Goal: Task Accomplishment & Management: Use online tool/utility

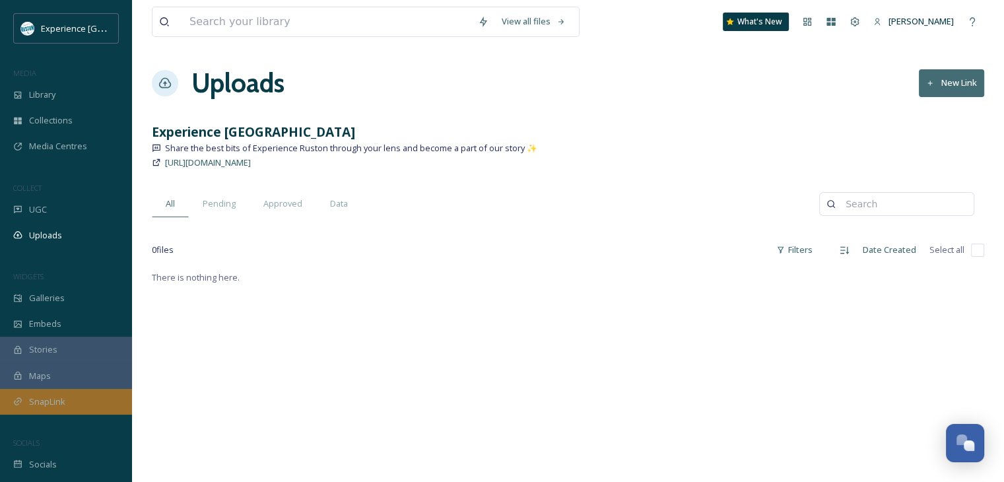
click at [64, 405] on span "SnapLink" at bounding box center [47, 402] width 36 height 13
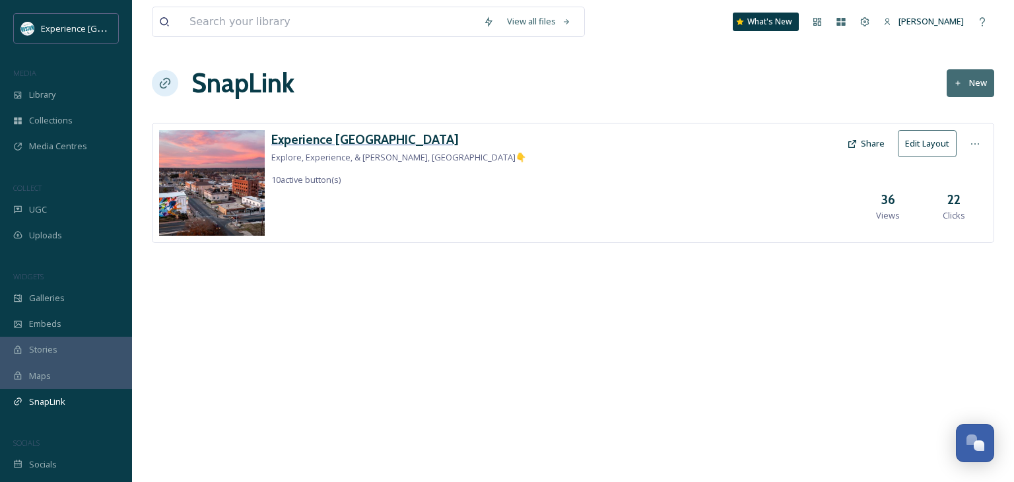
click at [345, 143] on h3 "Experience [GEOGRAPHIC_DATA]" at bounding box center [398, 139] width 255 height 19
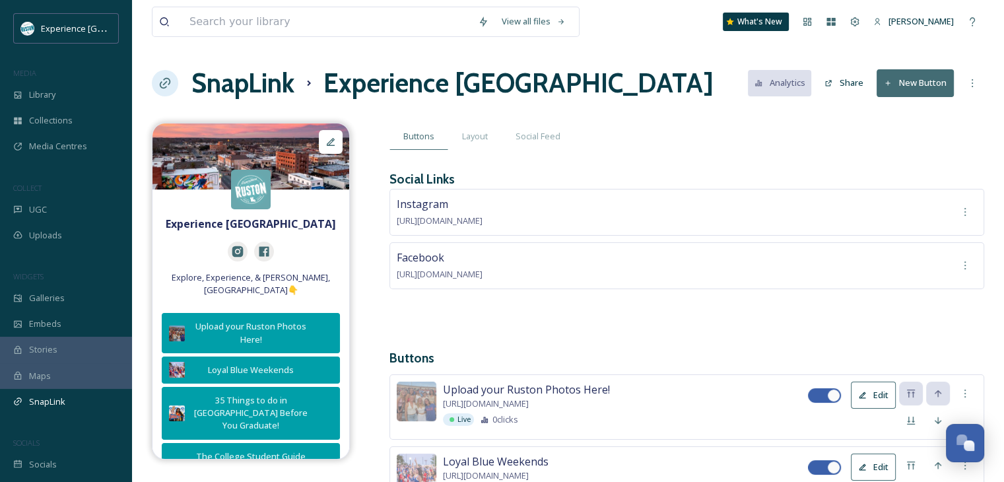
click at [890, 76] on button "New Button" at bounding box center [915, 82] width 77 height 27
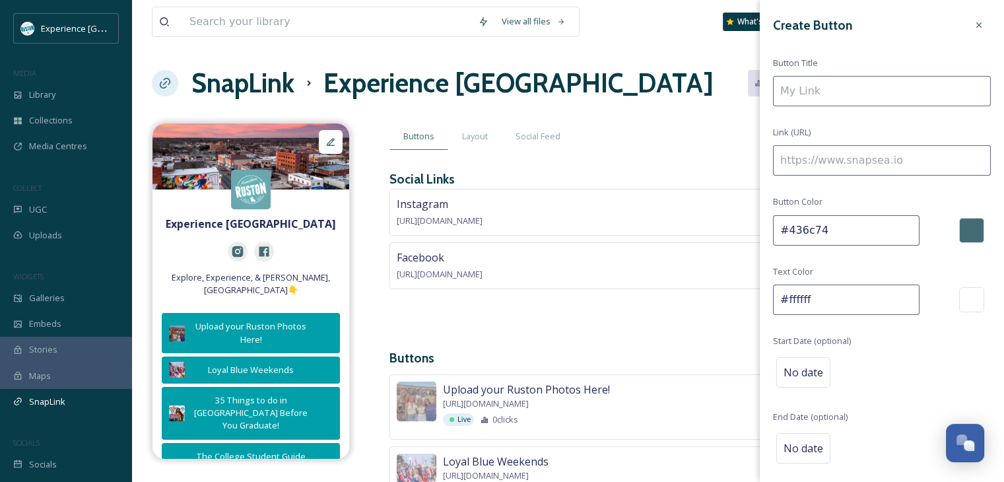
click at [888, 94] on input at bounding box center [882, 91] width 218 height 30
type input "The Bulldog Project Map"
click at [882, 149] on input at bounding box center [882, 160] width 218 height 30
paste input "[URL][DOMAIN_NAME]"
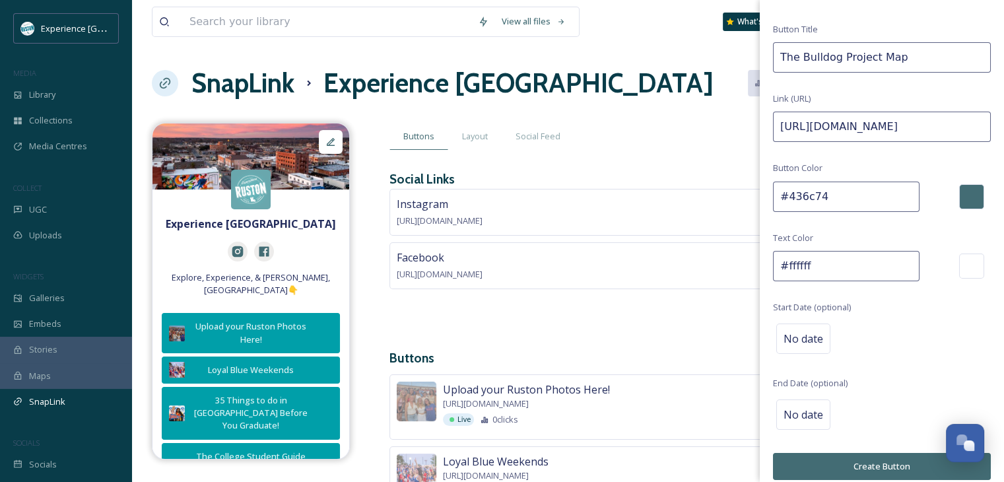
scroll to position [44, 0]
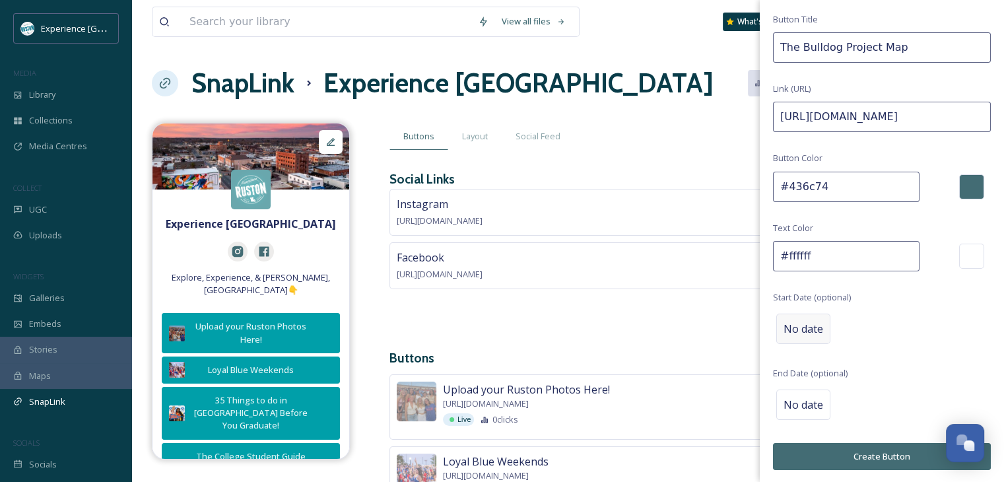
type input "[URL][DOMAIN_NAME]"
click at [819, 325] on span "No date" at bounding box center [804, 329] width 40 height 16
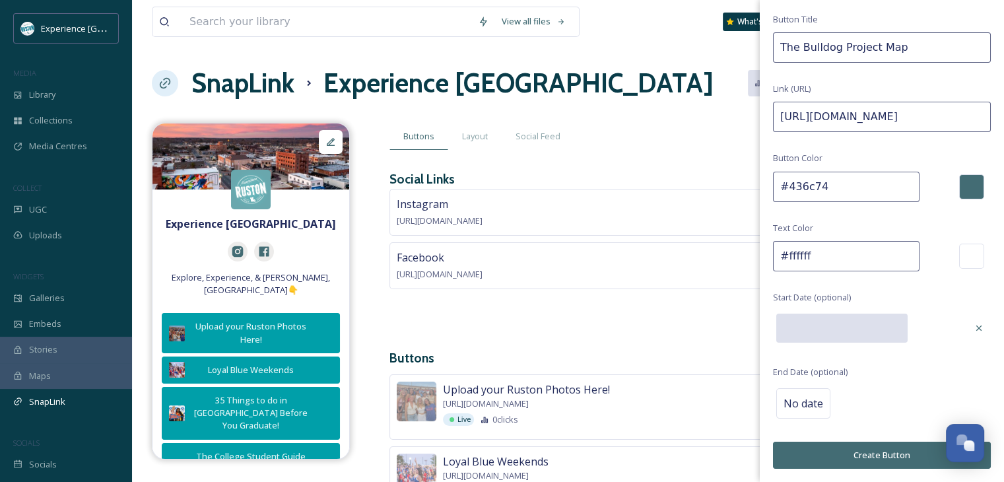
scroll to position [42, 0]
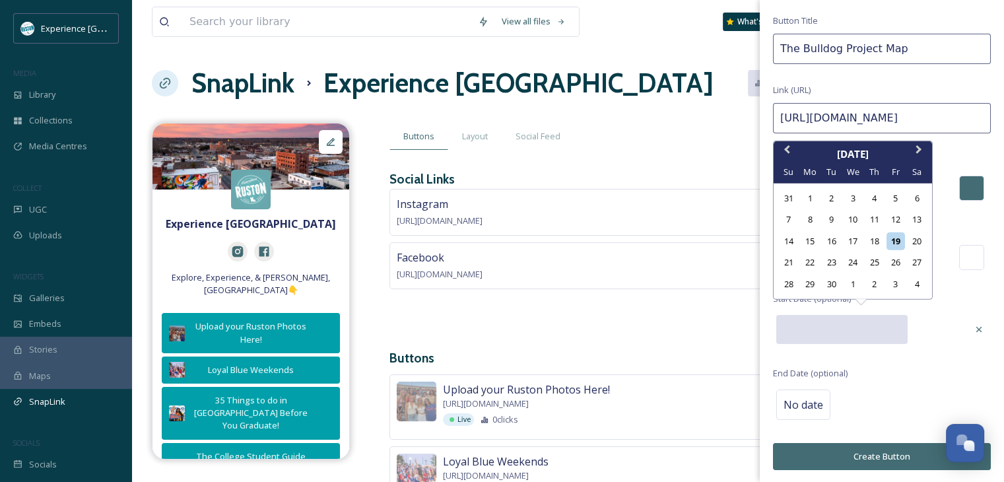
click at [892, 326] on input "text" at bounding box center [842, 329] width 131 height 29
click at [896, 240] on div "19" at bounding box center [896, 241] width 18 height 18
type input "[DATE]"
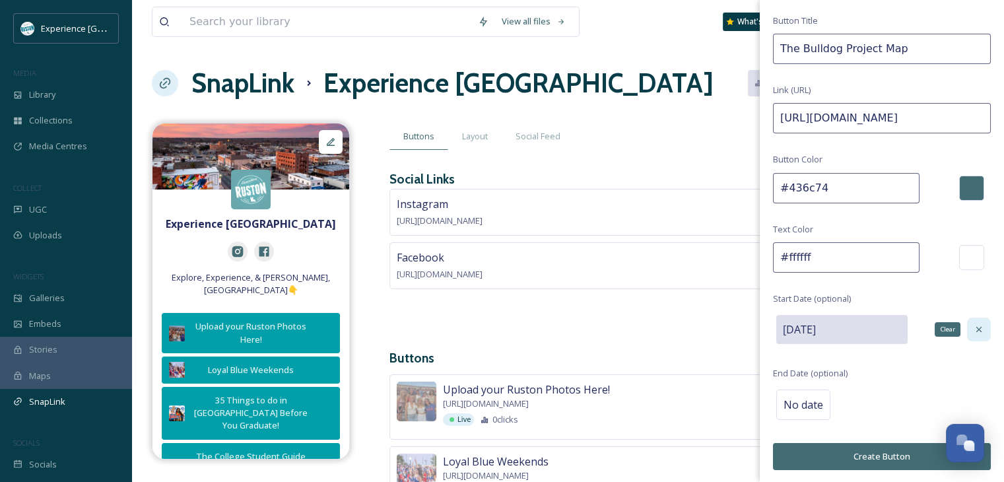
click at [977, 327] on icon at bounding box center [979, 329] width 5 height 5
click at [974, 328] on icon at bounding box center [979, 329] width 11 height 11
click at [977, 328] on icon at bounding box center [979, 329] width 5 height 5
click at [811, 192] on input "#436c74" at bounding box center [846, 188] width 147 height 30
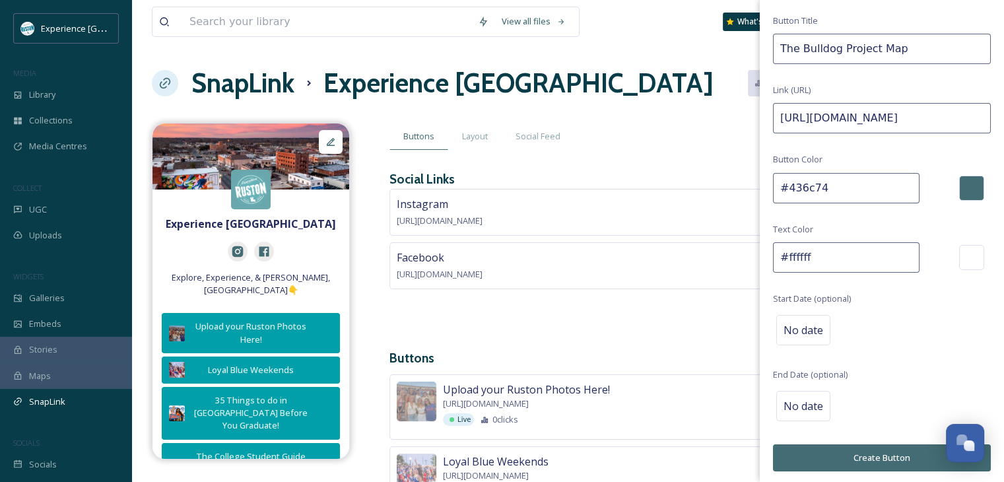
click at [810, 190] on input "#436c74" at bounding box center [846, 188] width 147 height 30
paste input "#009695"
click at [791, 186] on input "##009695" at bounding box center [846, 188] width 147 height 30
type input "#009695"
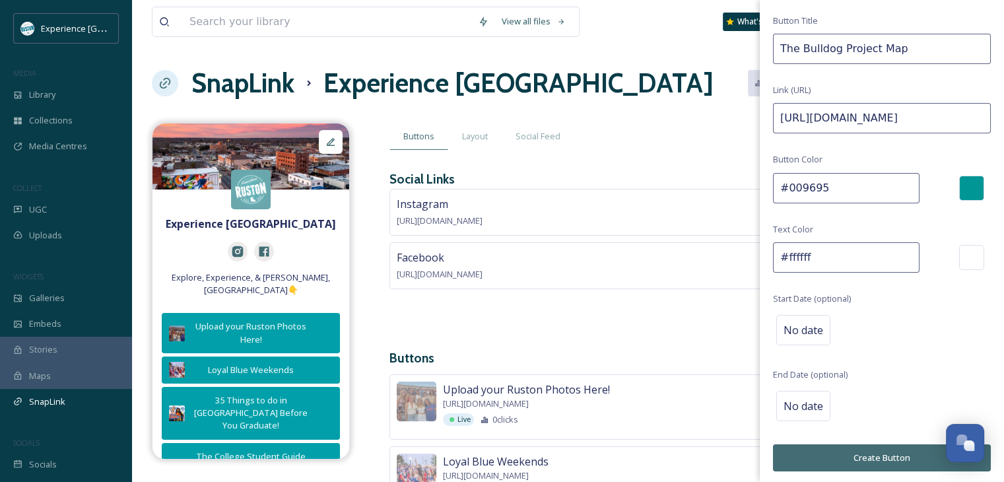
click at [899, 447] on button "Create Button" at bounding box center [882, 457] width 218 height 27
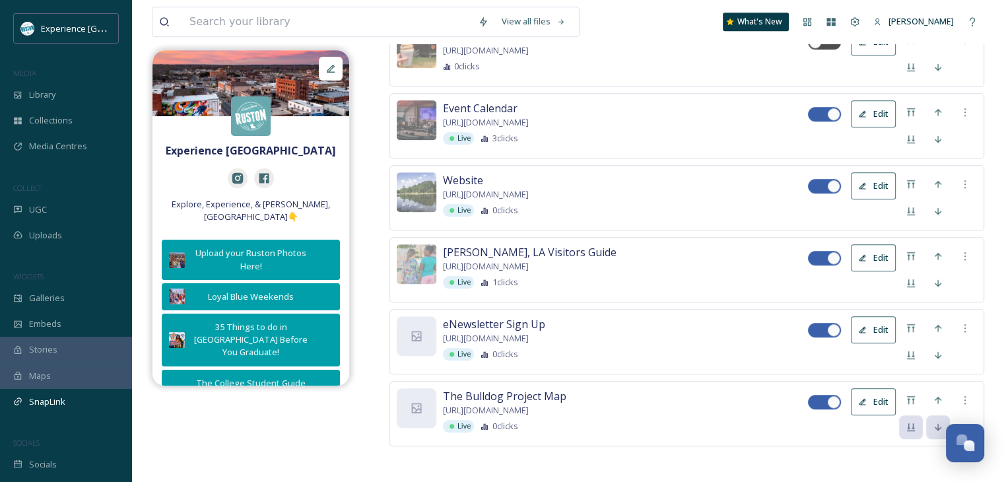
scroll to position [869, 0]
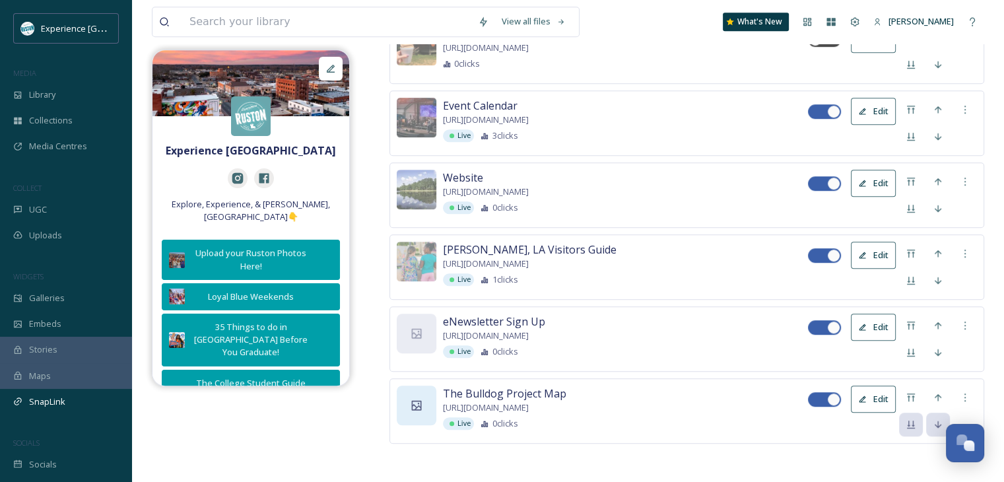
click at [424, 411] on div at bounding box center [417, 406] width 40 height 40
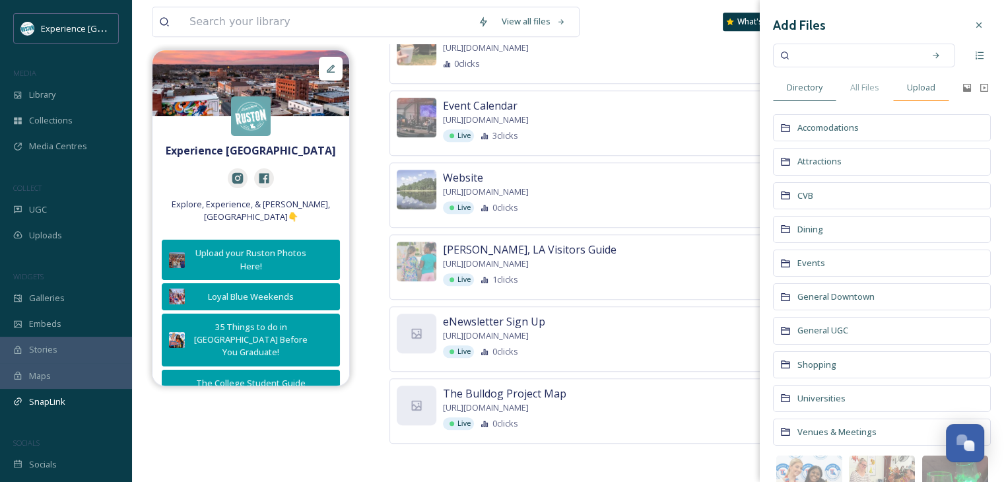
click at [930, 85] on span "Upload" at bounding box center [921, 87] width 28 height 13
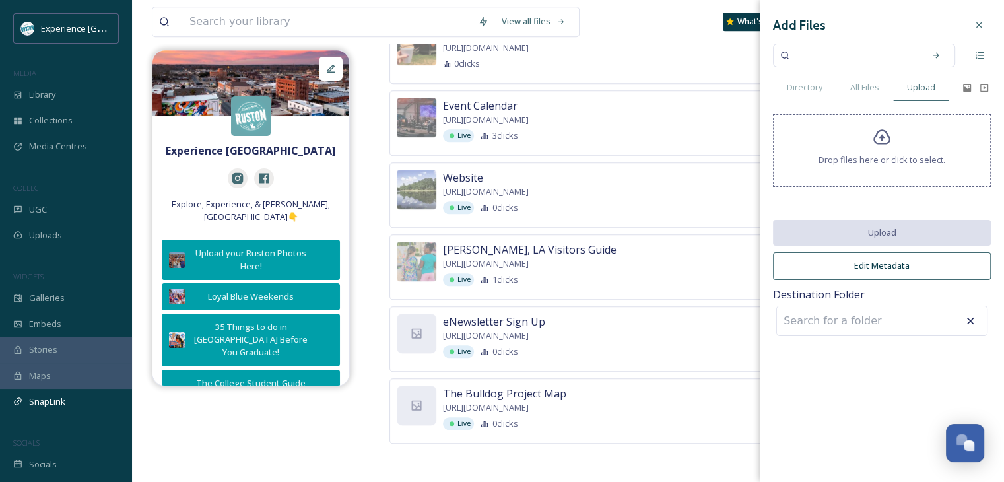
click at [881, 157] on span "Drop files here or click to select." at bounding box center [882, 160] width 127 height 13
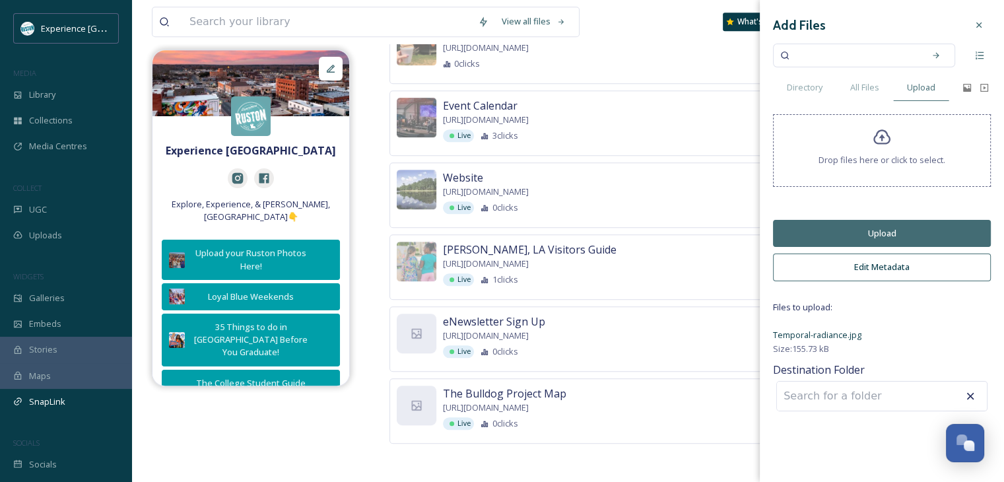
click at [890, 394] on input at bounding box center [849, 396] width 145 height 29
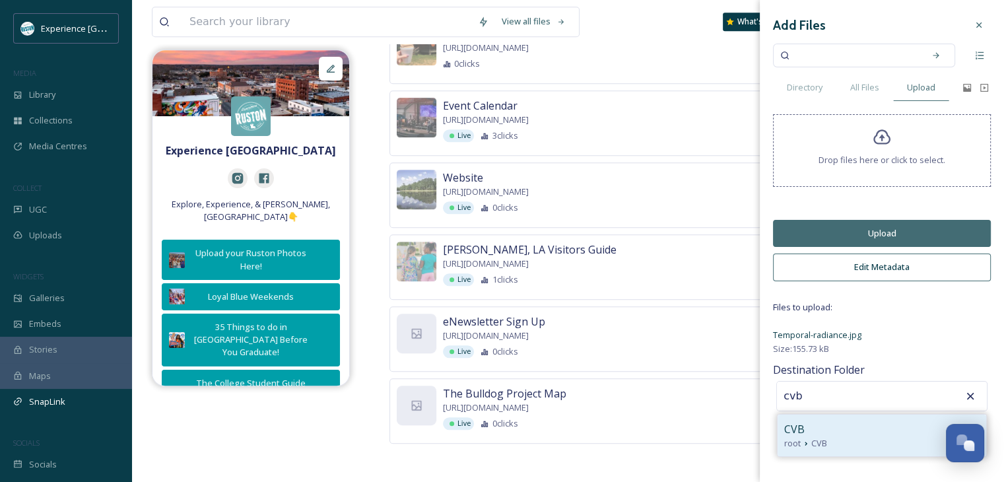
click at [890, 447] on div "root CVB" at bounding box center [882, 443] width 195 height 13
type input "CVB"
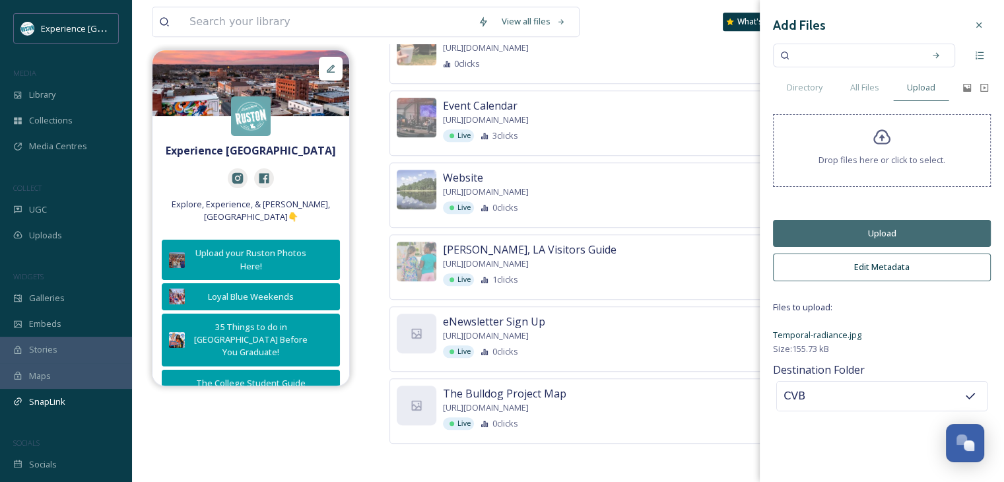
click at [911, 234] on button "Upload" at bounding box center [882, 233] width 218 height 27
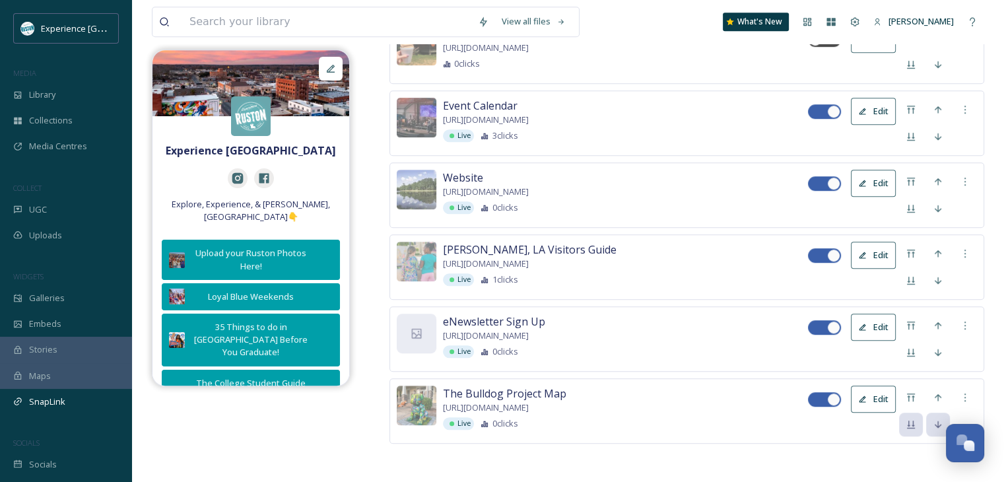
click at [828, 398] on div at bounding box center [833, 399] width 13 height 13
checkbox input "false"
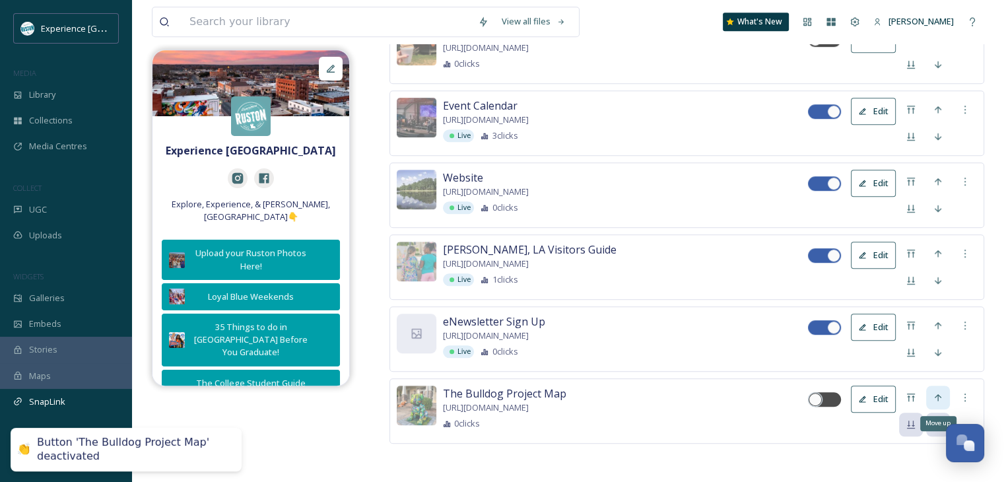
click at [938, 394] on icon at bounding box center [938, 397] width 7 height 7
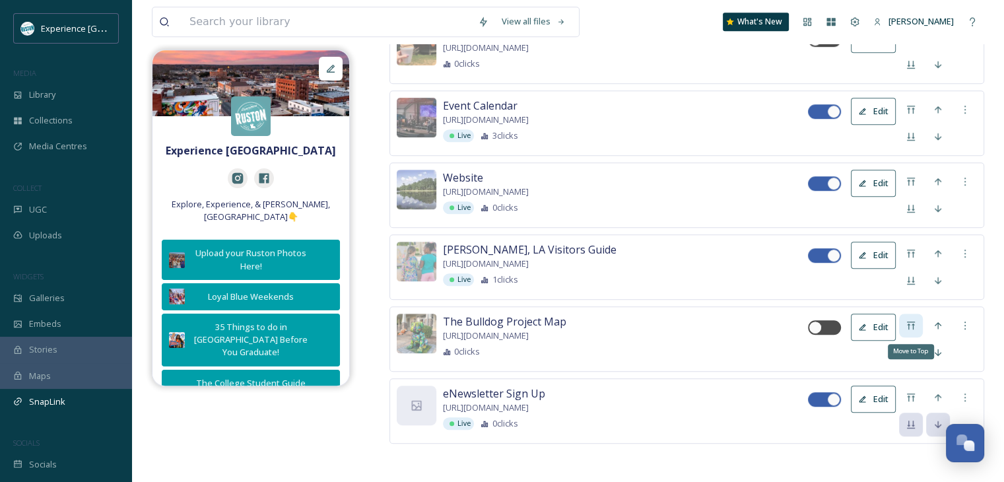
click at [906, 322] on icon at bounding box center [911, 325] width 11 height 11
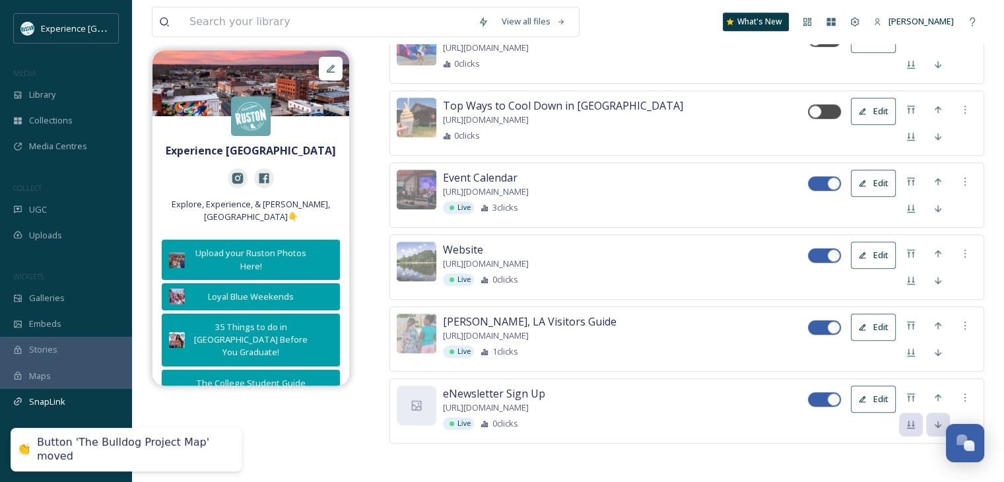
scroll to position [74, 0]
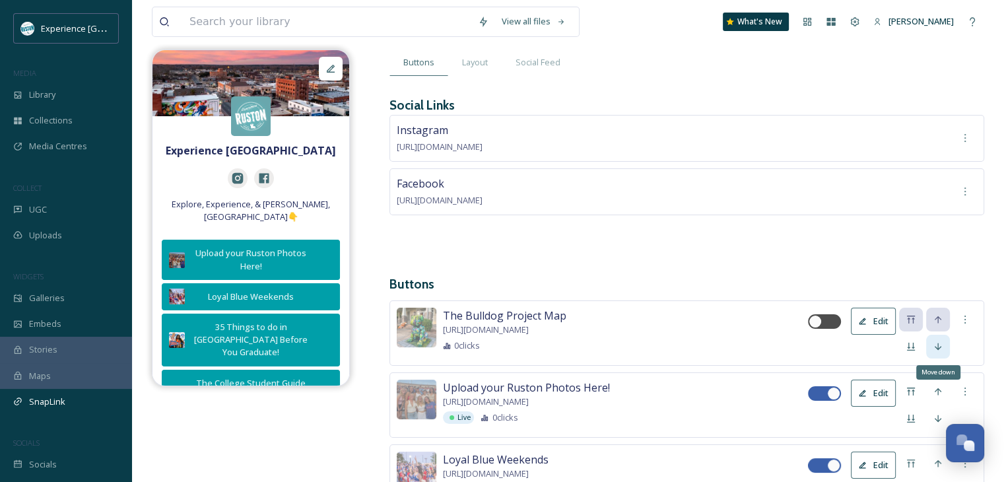
click at [938, 344] on icon at bounding box center [938, 346] width 7 height 7
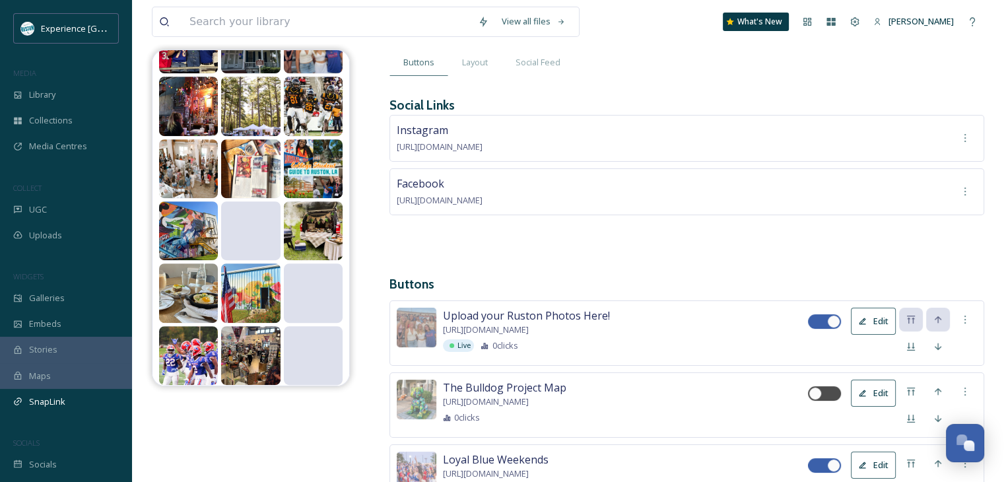
scroll to position [650, 0]
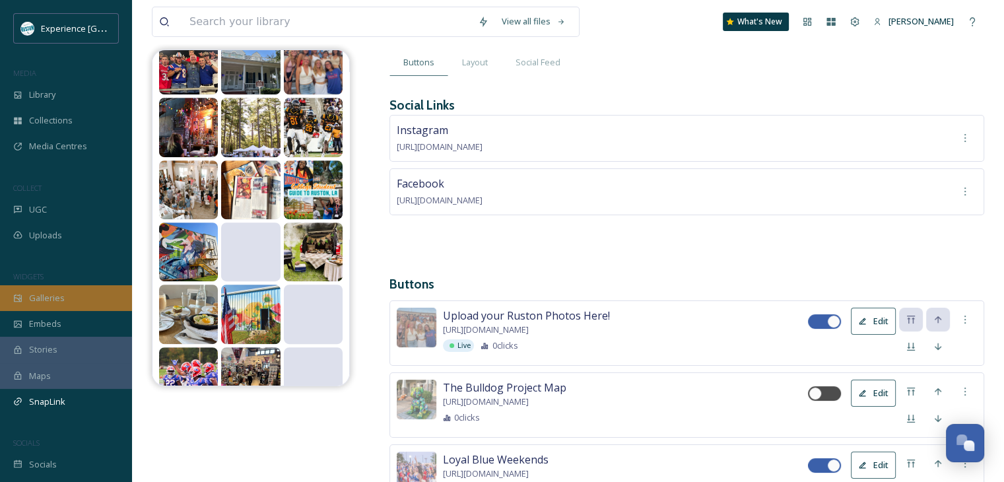
click at [73, 299] on div "Galleries" at bounding box center [66, 298] width 132 height 26
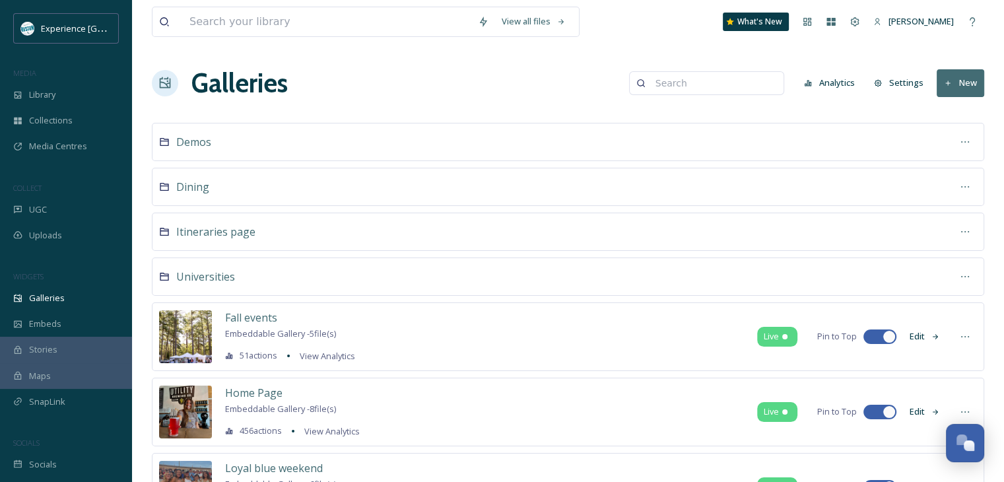
scroll to position [132, 0]
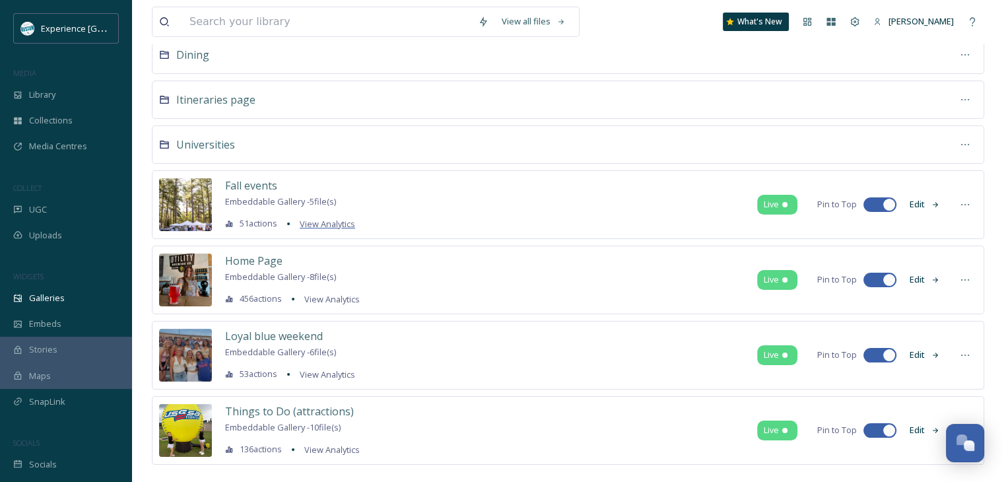
click at [340, 223] on span "View Analytics" at bounding box center [327, 224] width 55 height 12
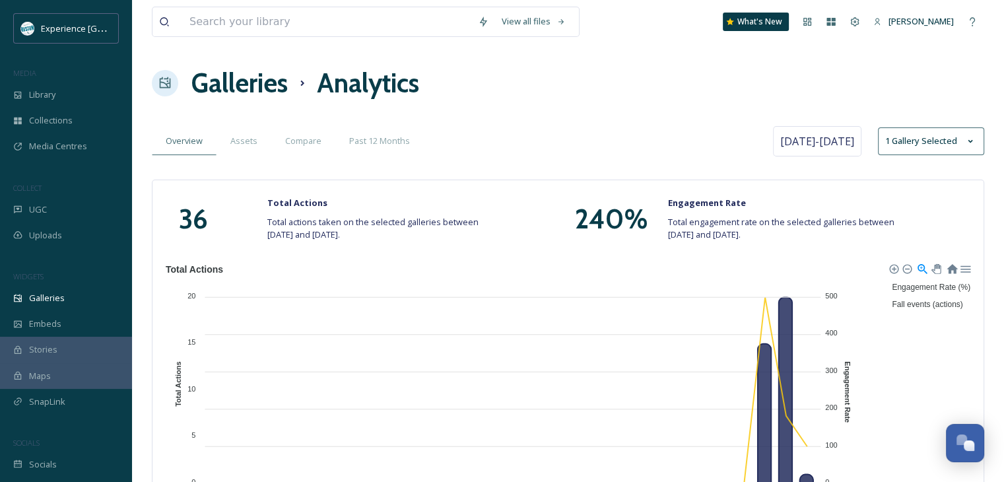
click at [254, 95] on h1 "Galleries" at bounding box center [240, 83] width 96 height 40
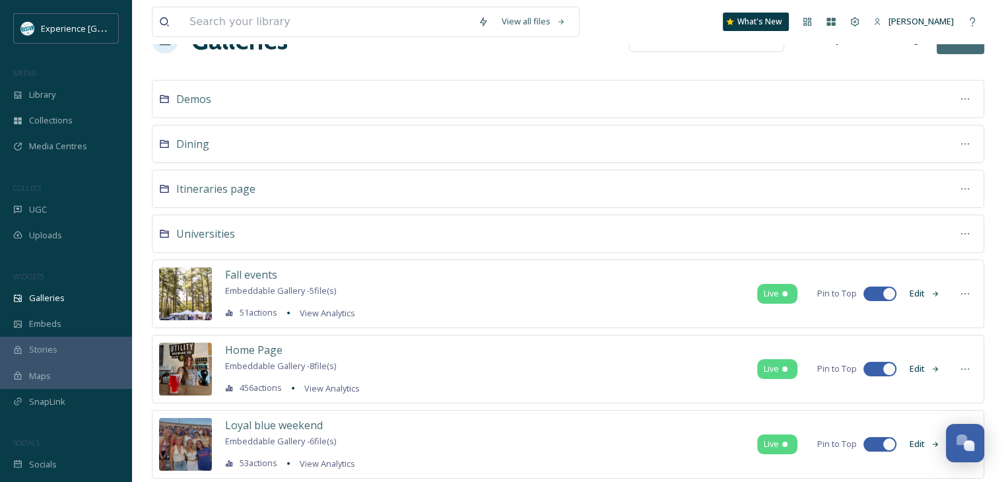
scroll to position [66, 0]
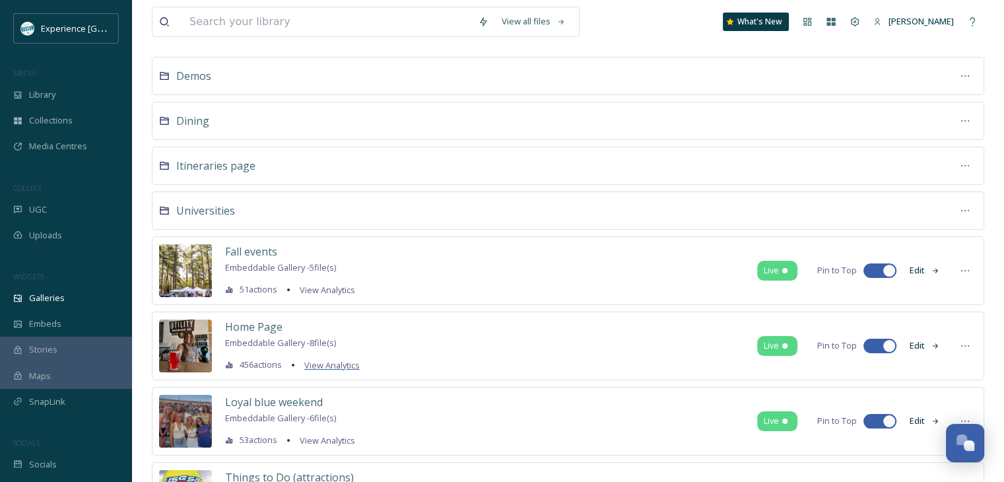
click at [339, 365] on span "View Analytics" at bounding box center [331, 365] width 55 height 12
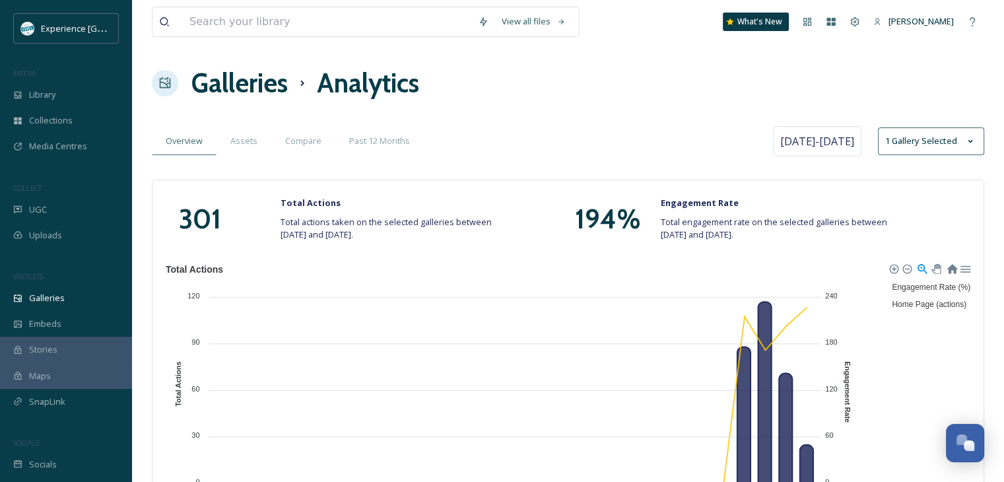
click at [227, 95] on h1 "Galleries" at bounding box center [240, 83] width 96 height 40
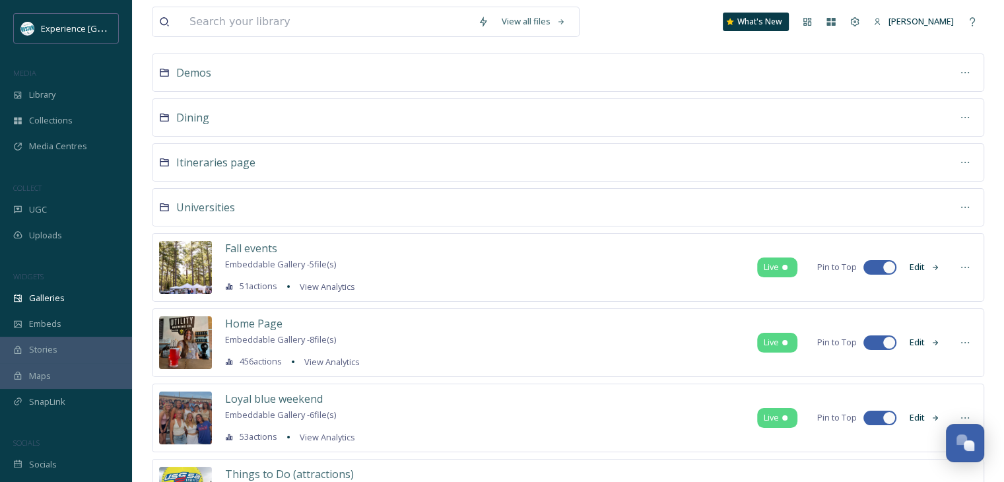
scroll to position [153, 0]
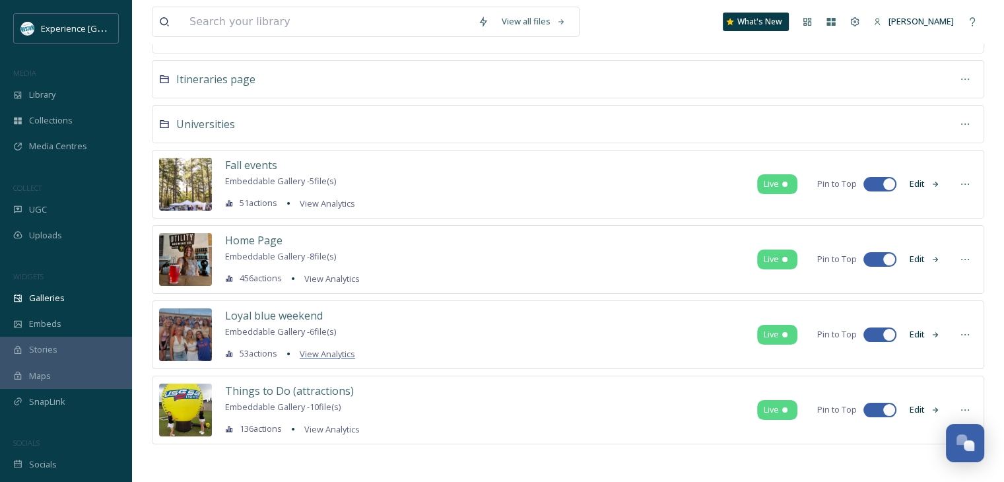
click at [328, 349] on span "View Analytics" at bounding box center [327, 354] width 55 height 12
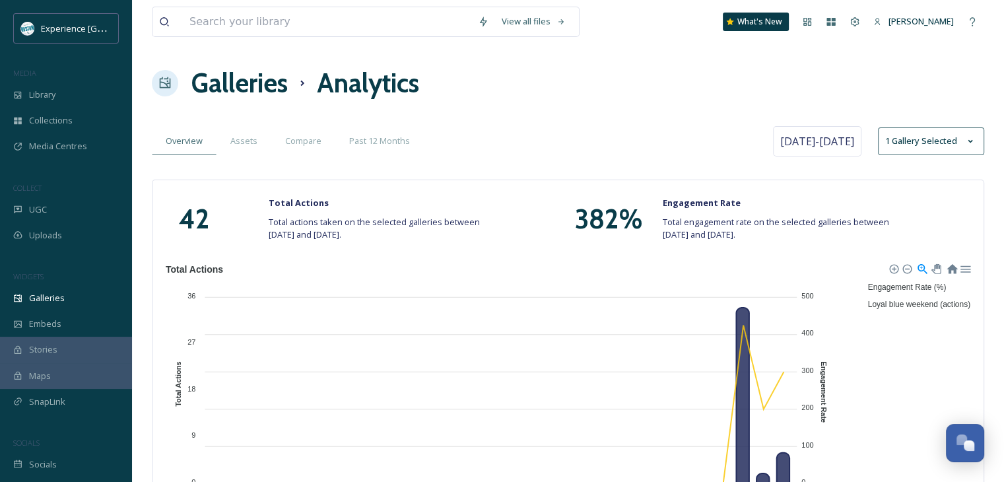
click at [268, 89] on h1 "Galleries" at bounding box center [240, 83] width 96 height 40
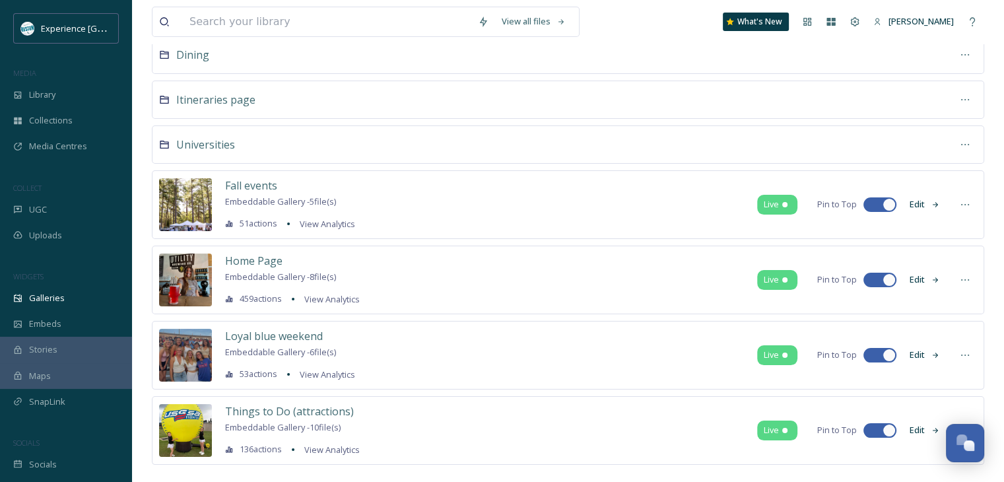
scroll to position [153, 0]
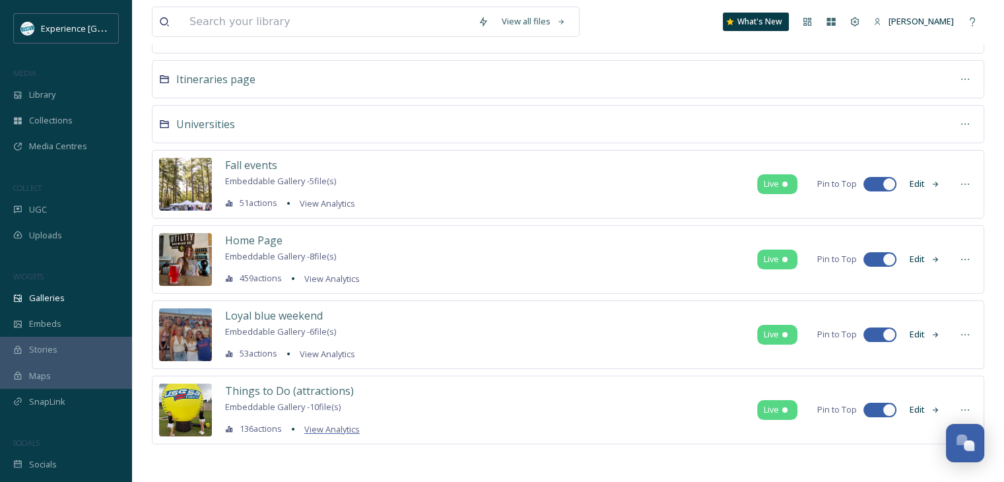
click at [347, 429] on span "View Analytics" at bounding box center [331, 429] width 55 height 12
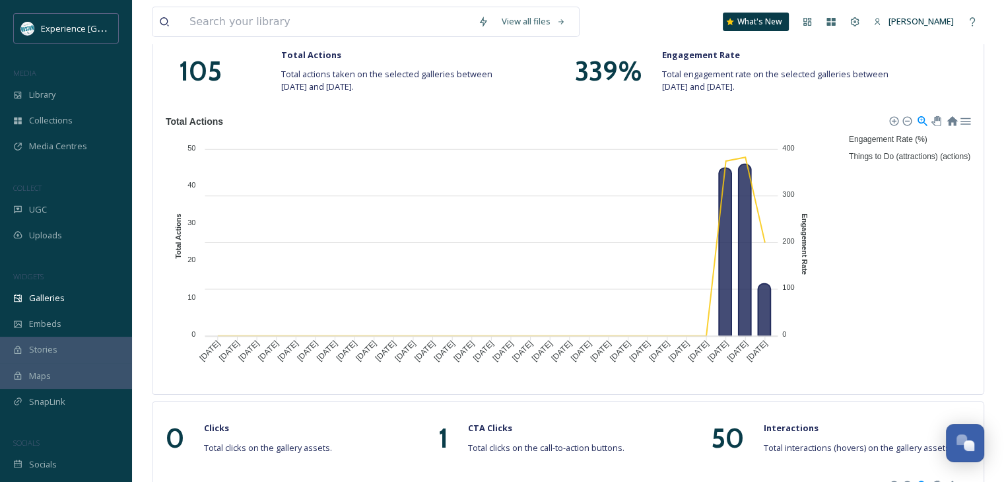
scroll to position [87, 0]
